Goal: Information Seeking & Learning: Learn about a topic

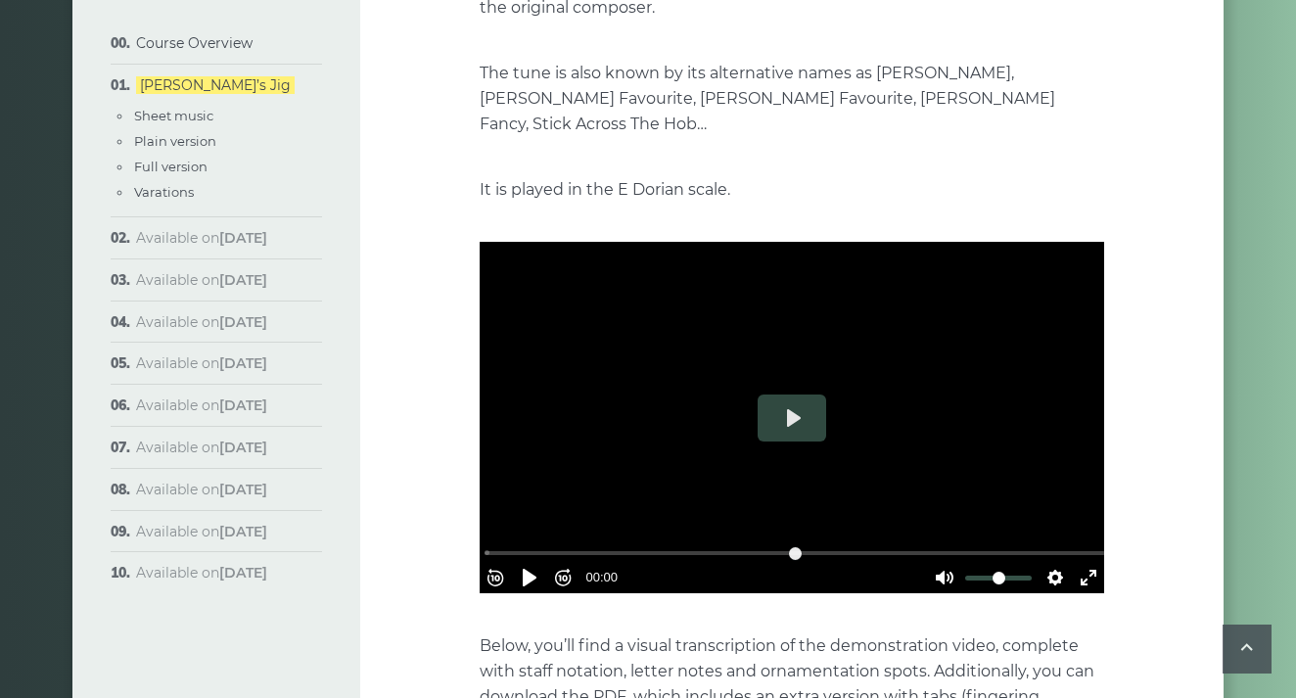
scroll to position [418, 0]
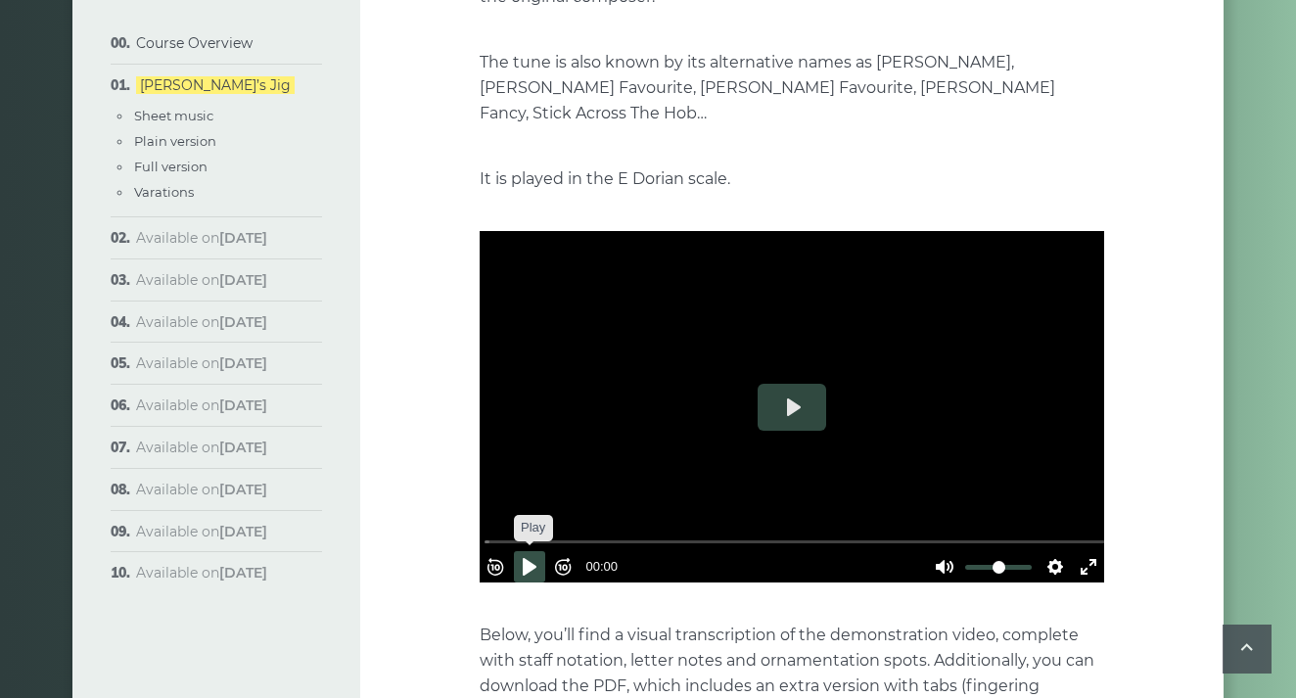
click at [541, 551] on button "Pause Play" at bounding box center [529, 566] width 31 height 31
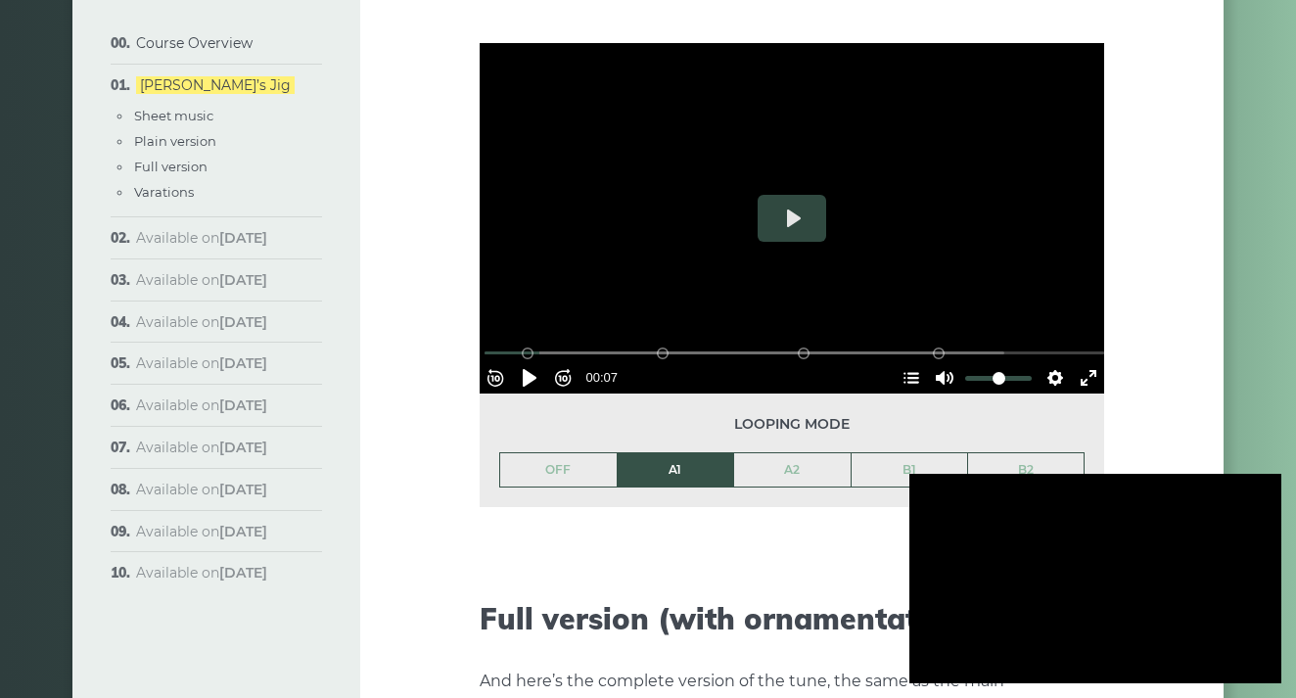
scroll to position [2345, 0]
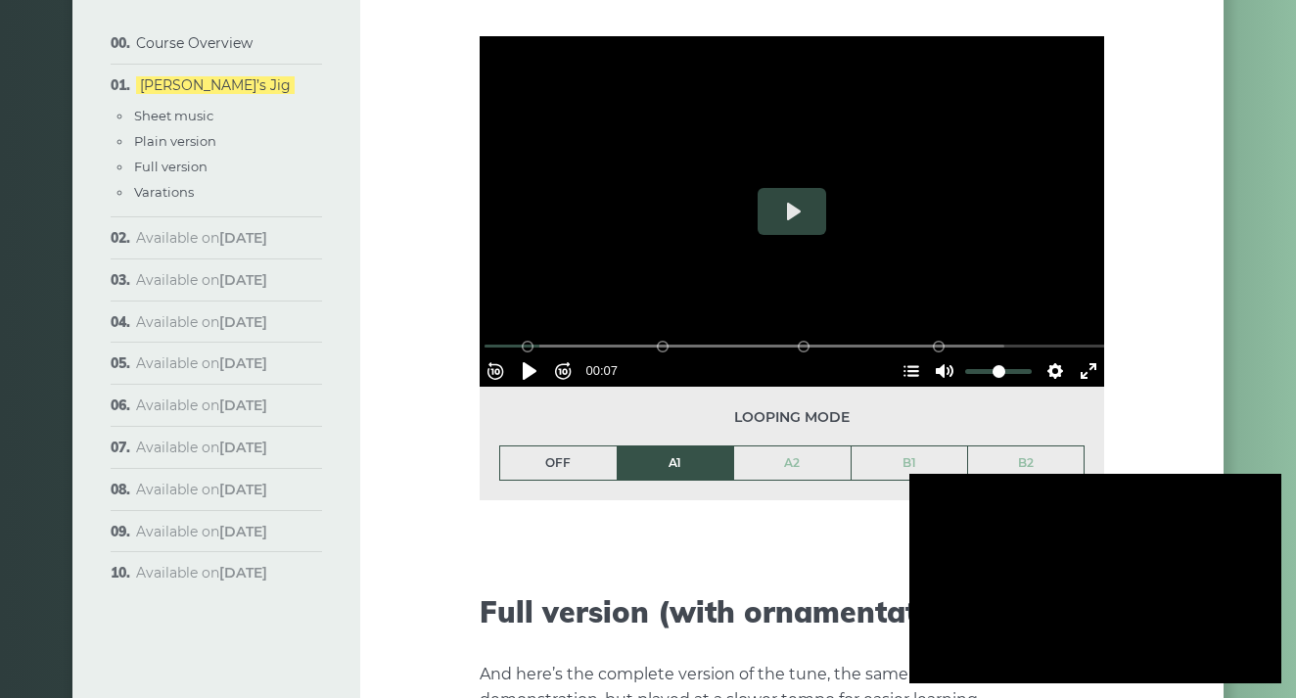
click at [568, 446] on link "OFF" at bounding box center [558, 462] width 116 height 33
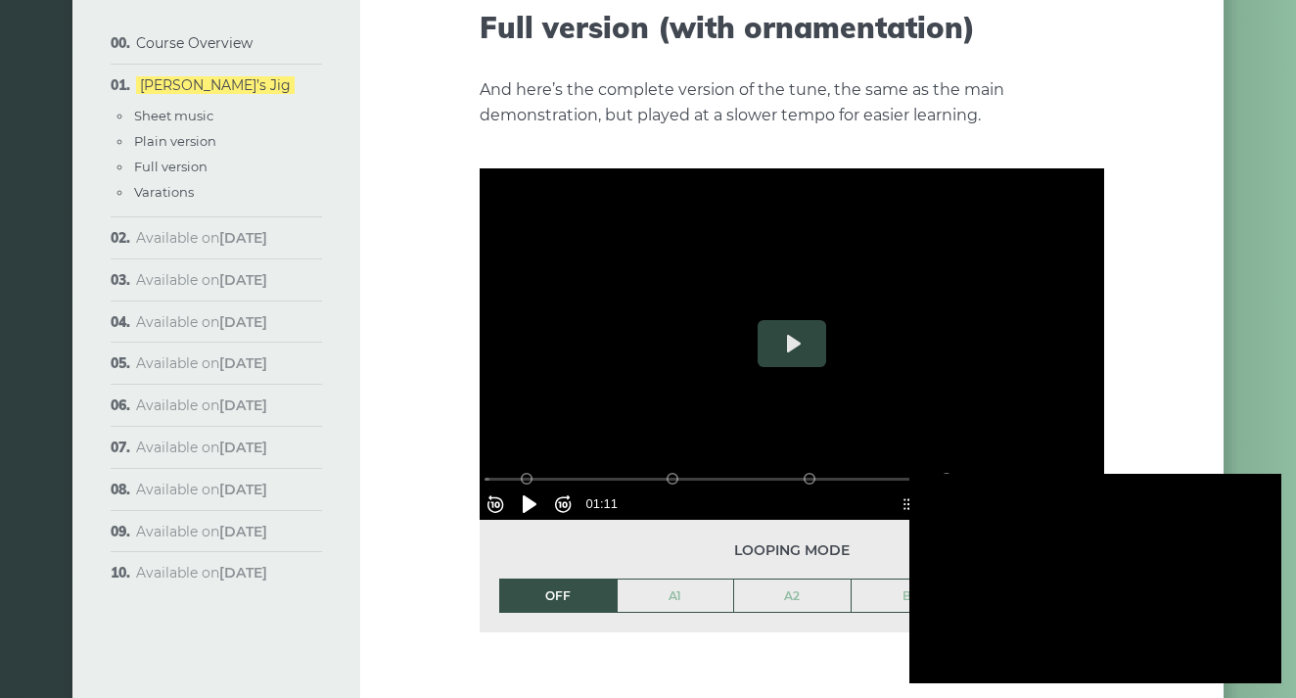
scroll to position [2932, 0]
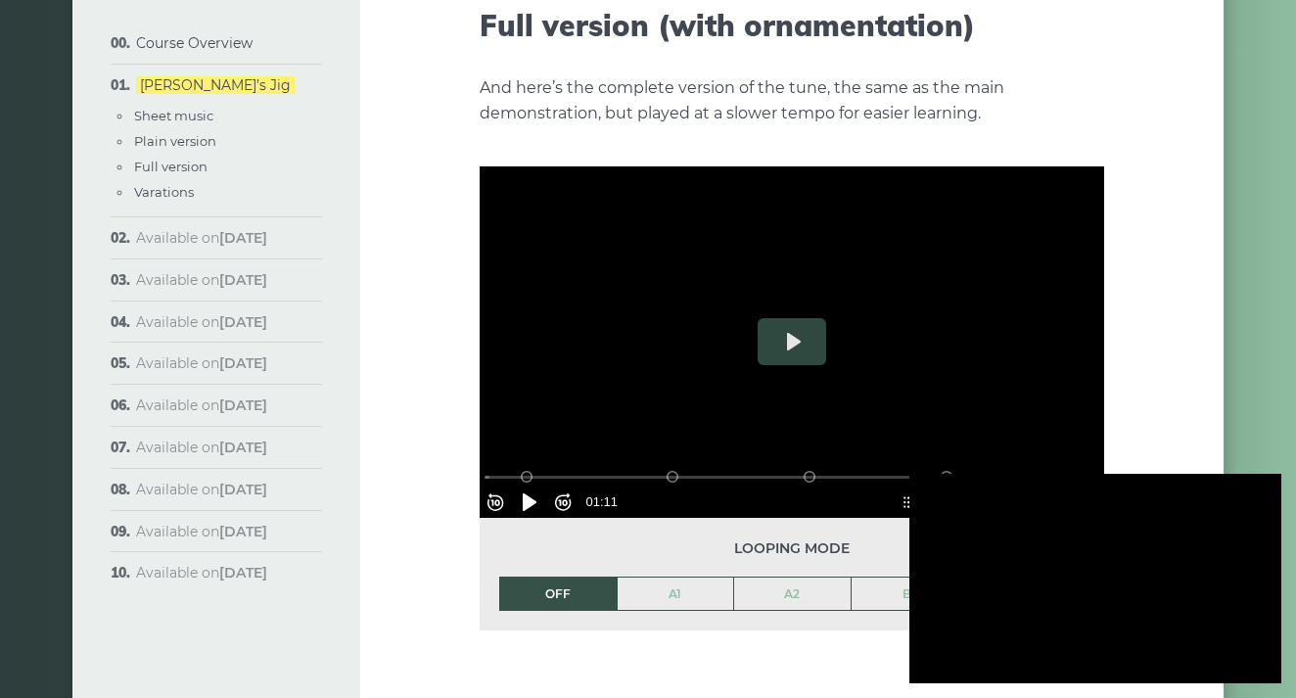
click at [541, 486] on button "Pause Play" at bounding box center [529, 501] width 31 height 31
type input "*****"
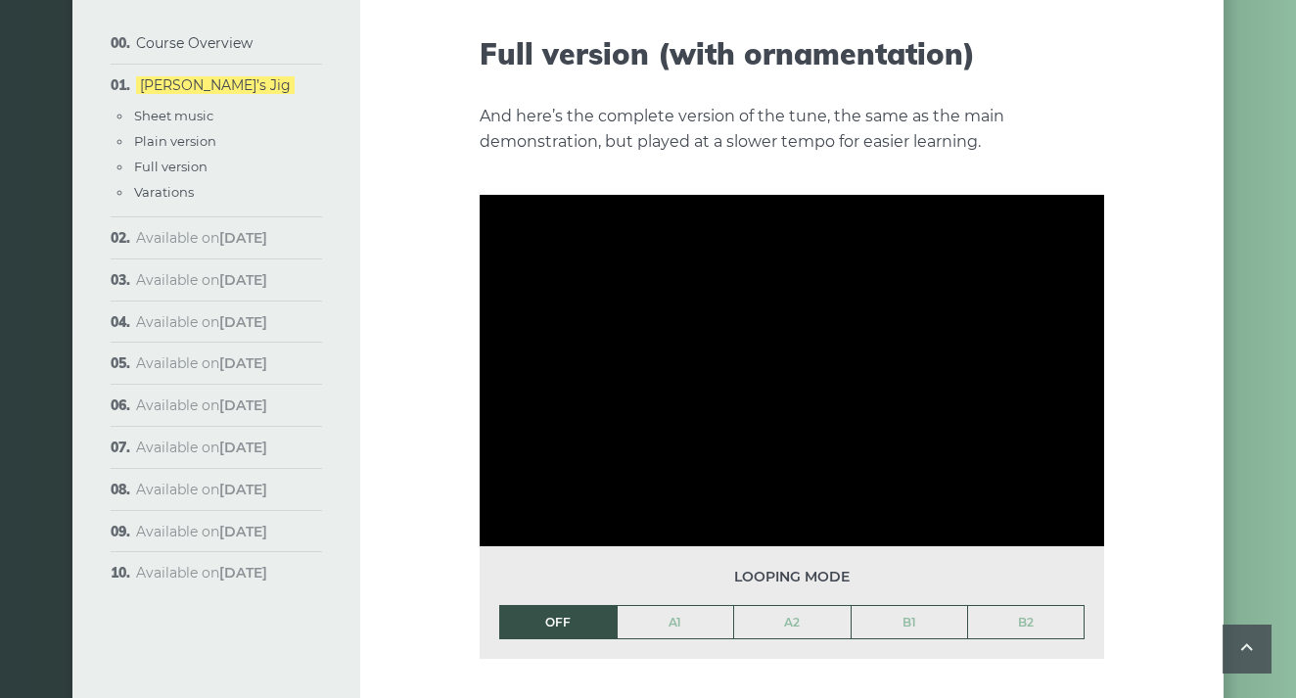
scroll to position [2863, 0]
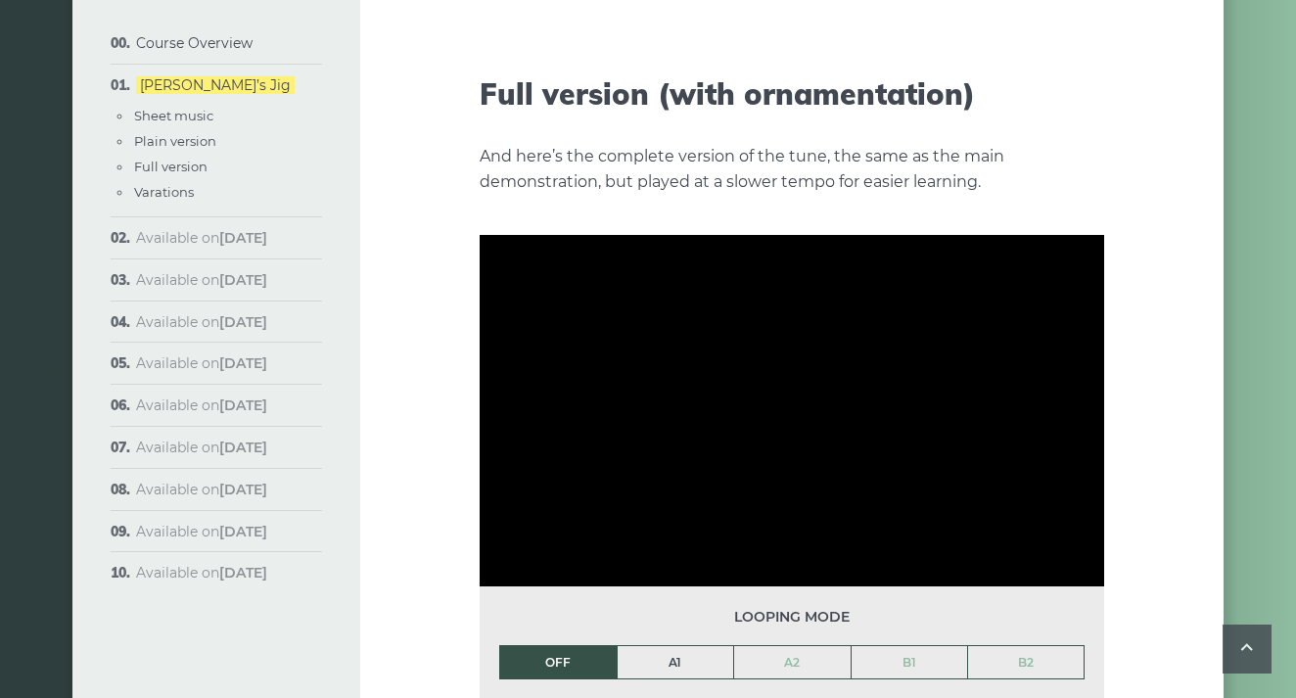
click at [662, 646] on link "A1" at bounding box center [676, 662] width 116 height 33
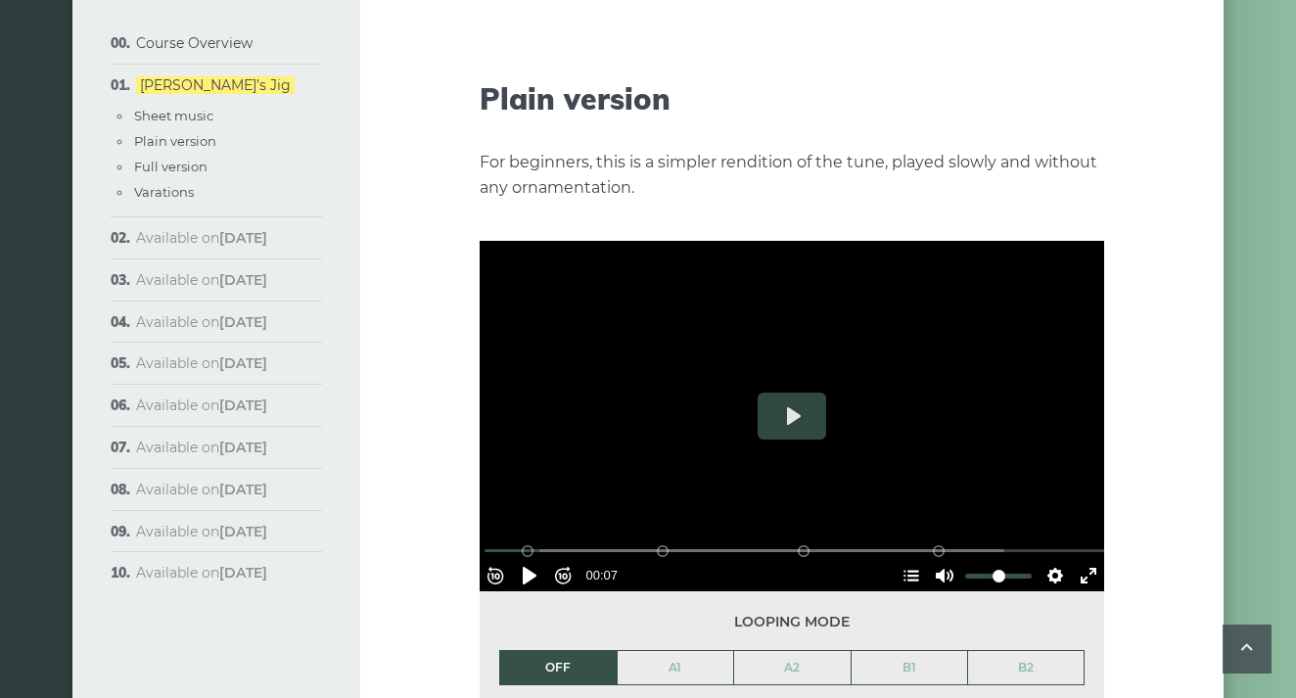
scroll to position [2153, 0]
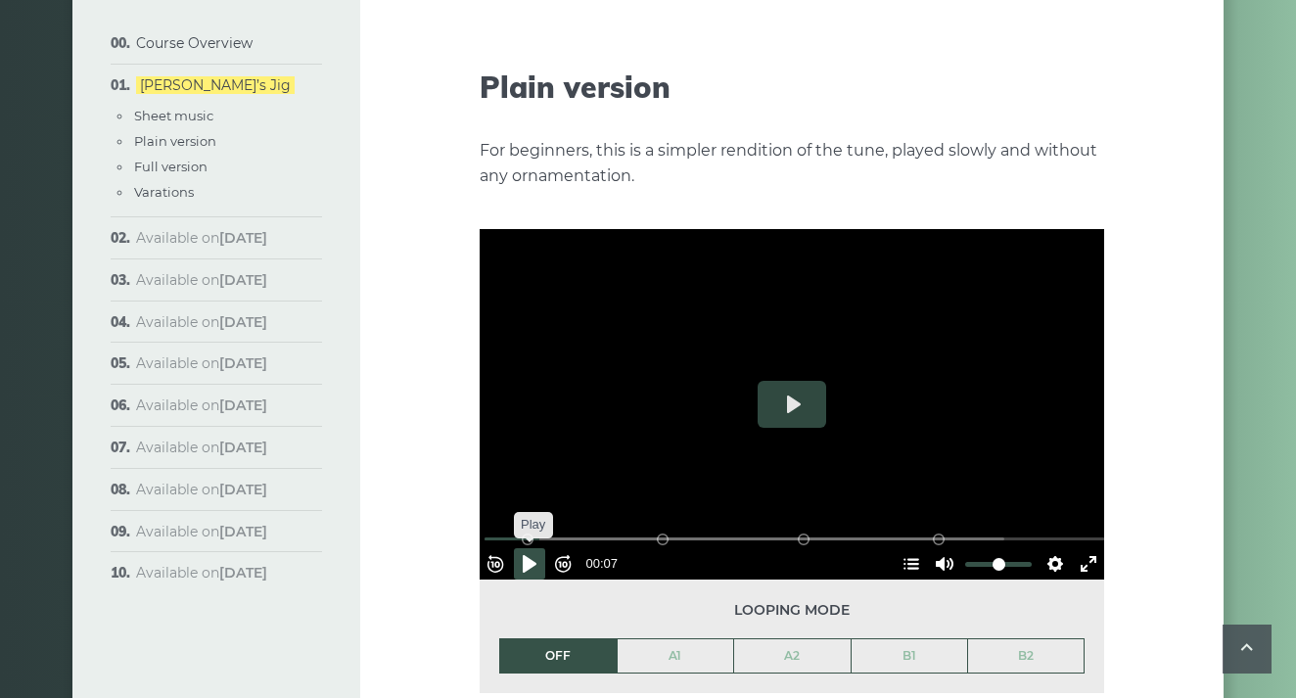
click at [542, 548] on button "Pause Play" at bounding box center [529, 563] width 31 height 31
type input "****"
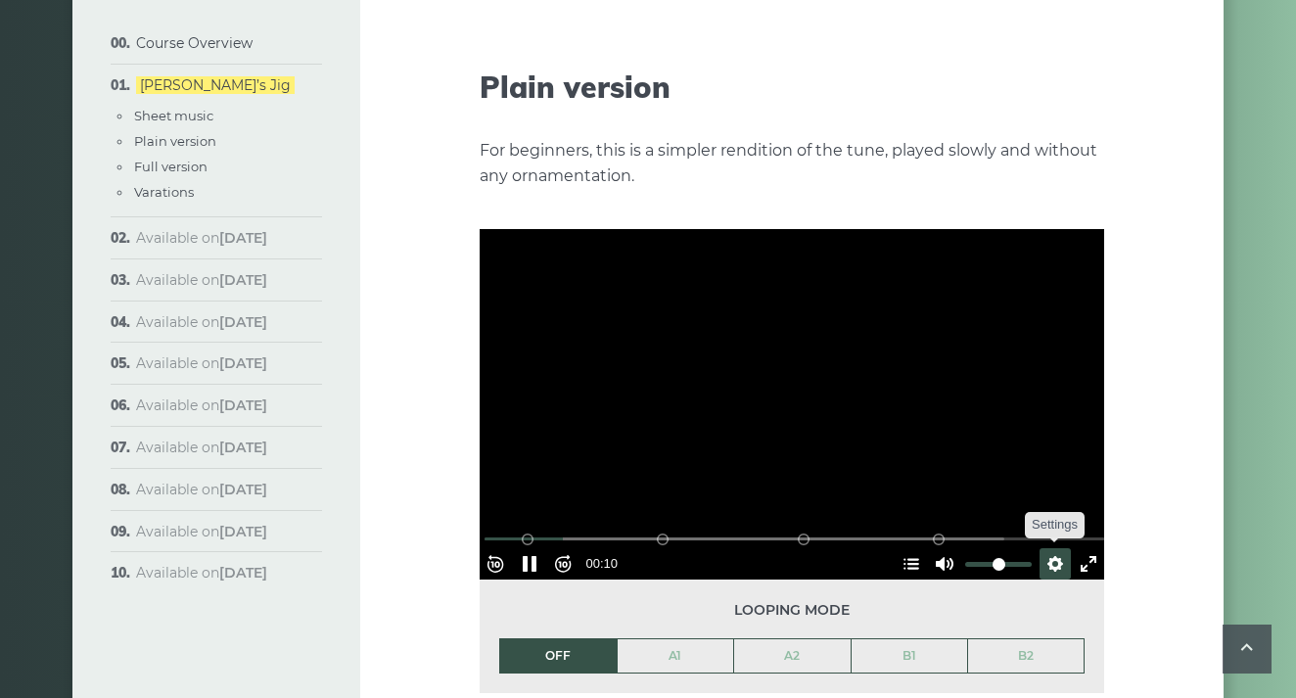
click at [1052, 548] on button "Settings" at bounding box center [1055, 563] width 31 height 31
click at [1041, 501] on button "Speed 0.5×" at bounding box center [1007, 516] width 118 height 30
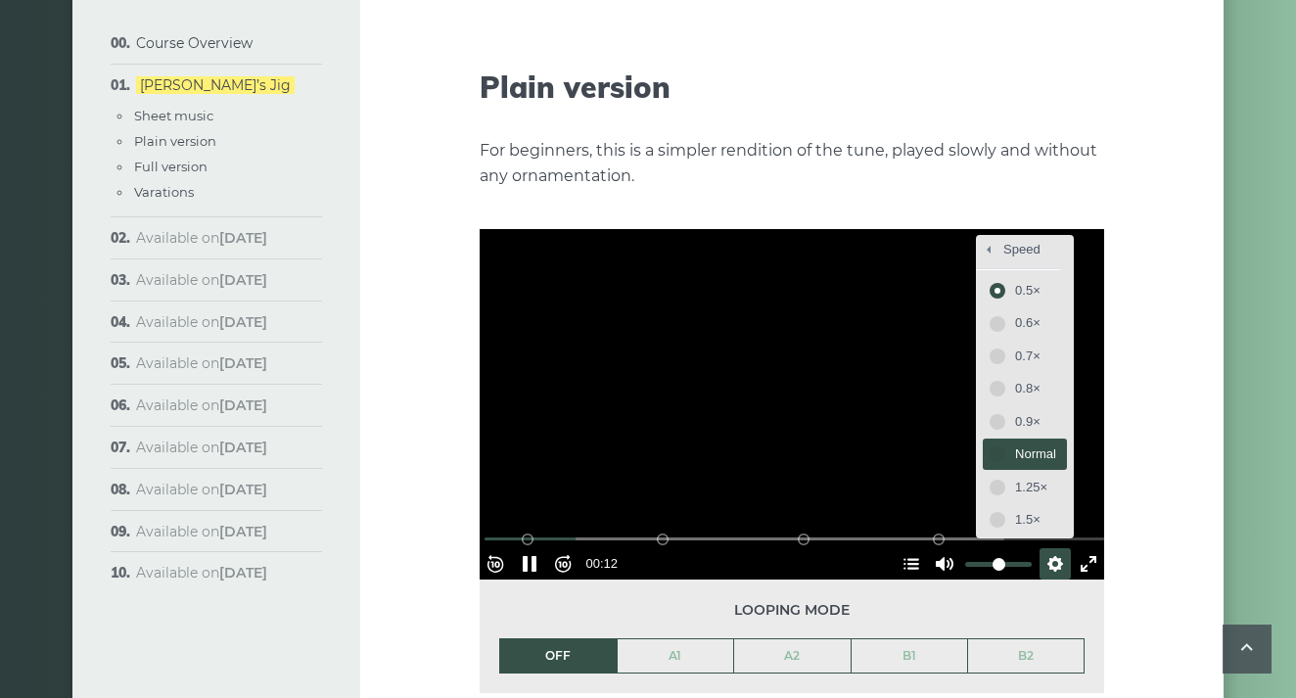
click at [1017, 443] on span "Normal" at bounding box center [1035, 454] width 41 height 22
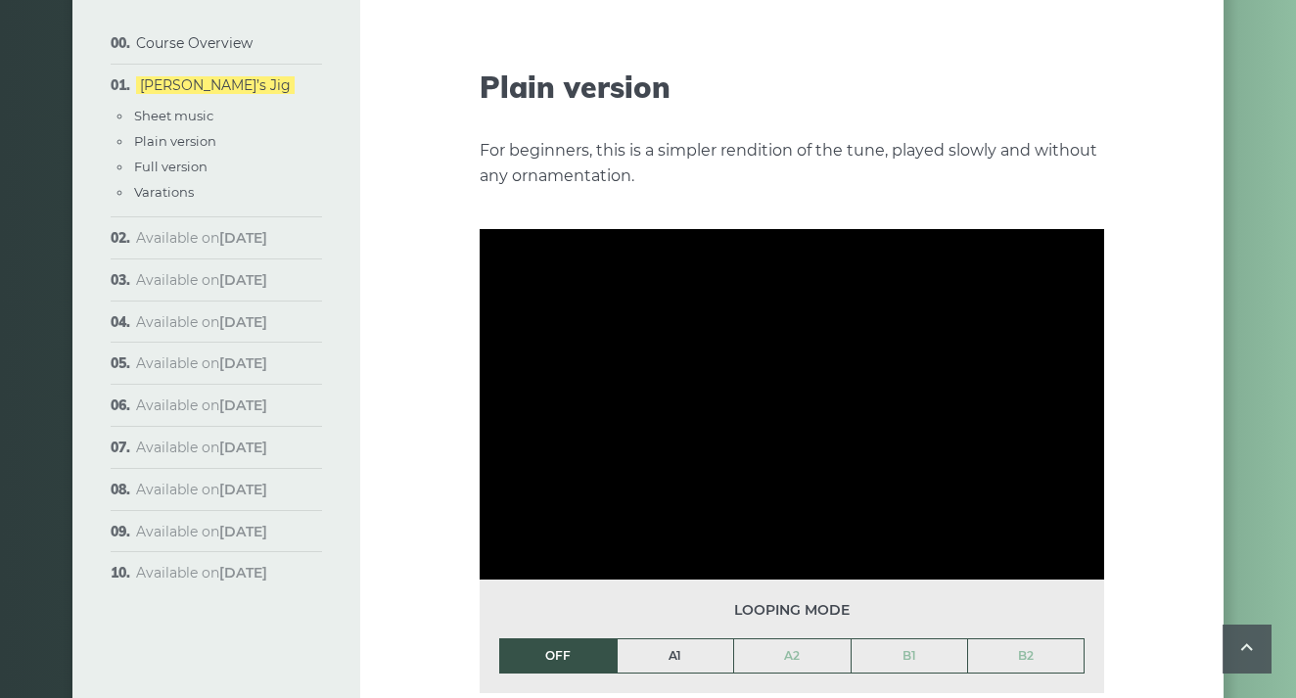
click at [668, 639] on link "A1" at bounding box center [676, 655] width 116 height 33
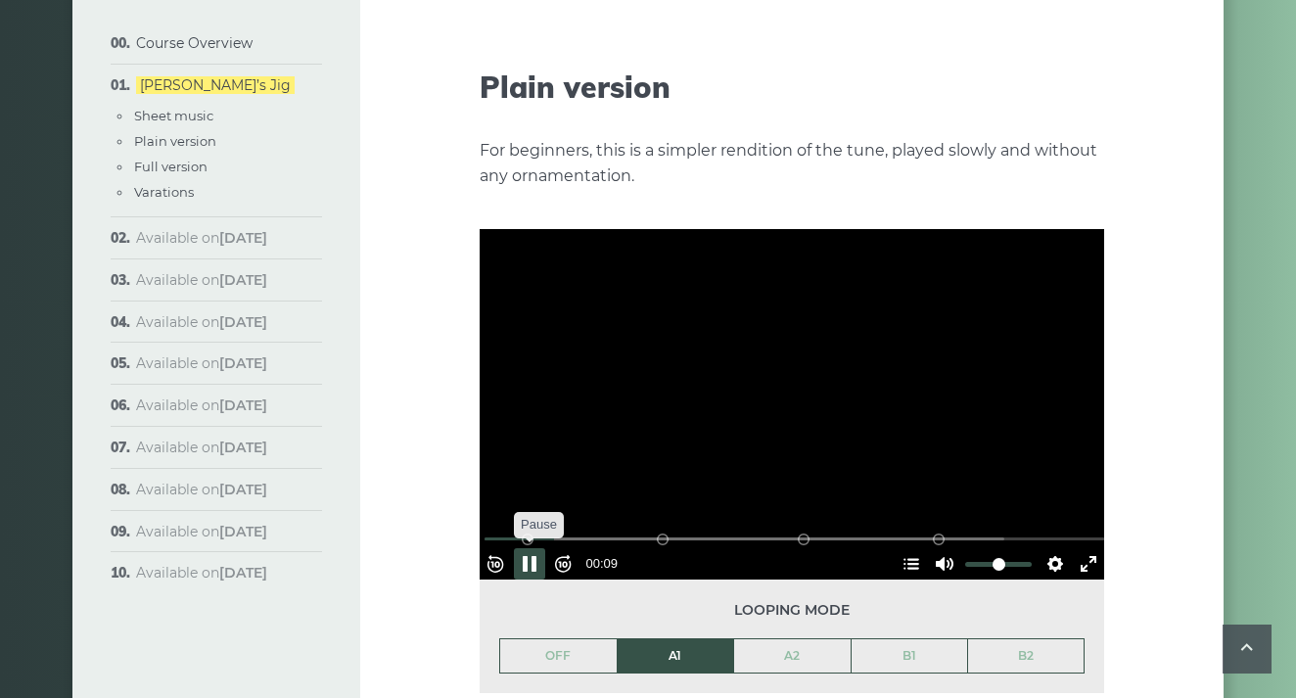
click at [538, 548] on button "Pause Play" at bounding box center [529, 563] width 31 height 31
click at [768, 639] on link "A2" at bounding box center [792, 655] width 116 height 33
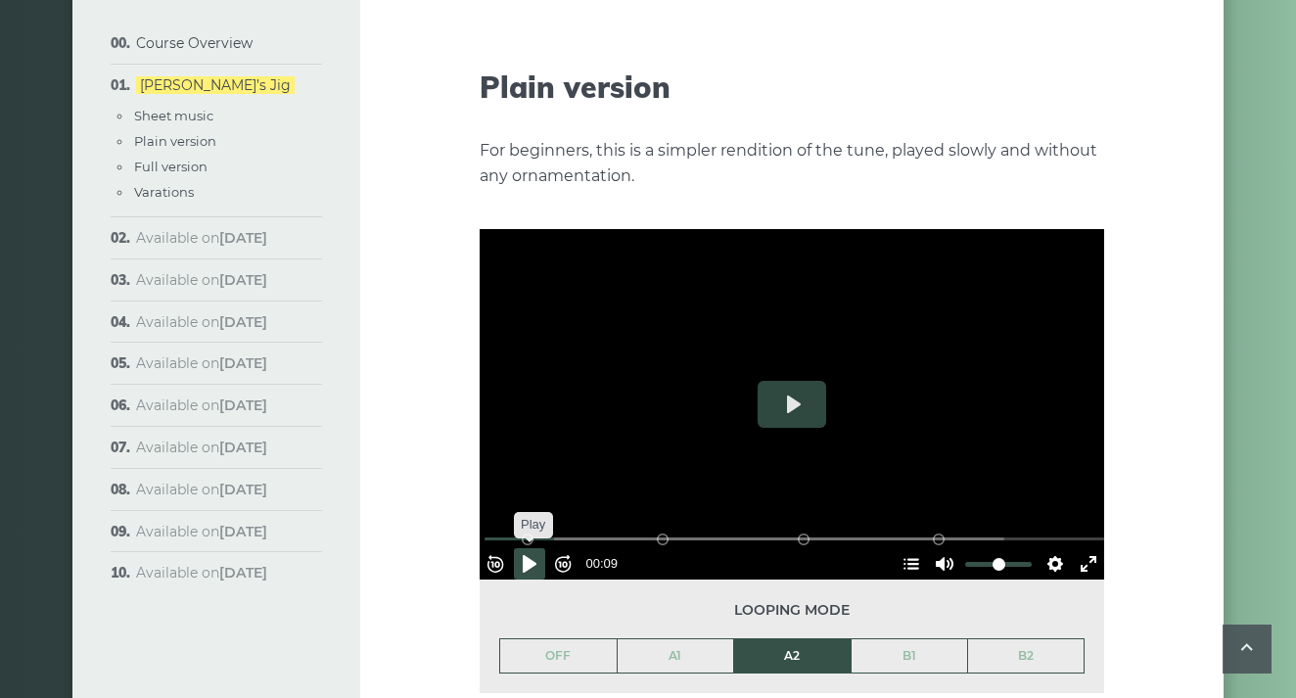
click at [545, 548] on button "Pause Play" at bounding box center [529, 563] width 31 height 31
type input "*****"
